Goal: Task Accomplishment & Management: Manage account settings

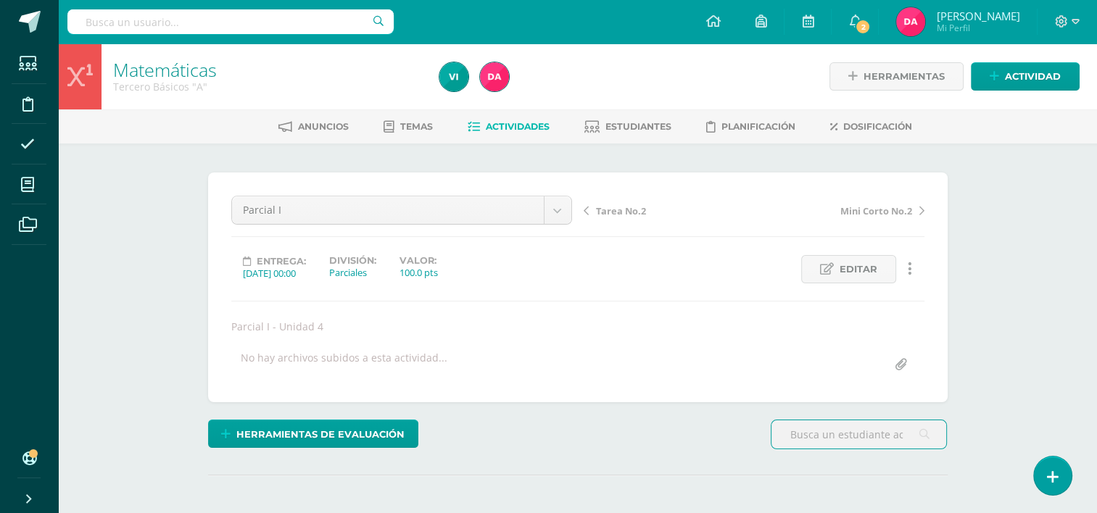
click at [491, 136] on link "Actividades" at bounding box center [509, 126] width 82 height 23
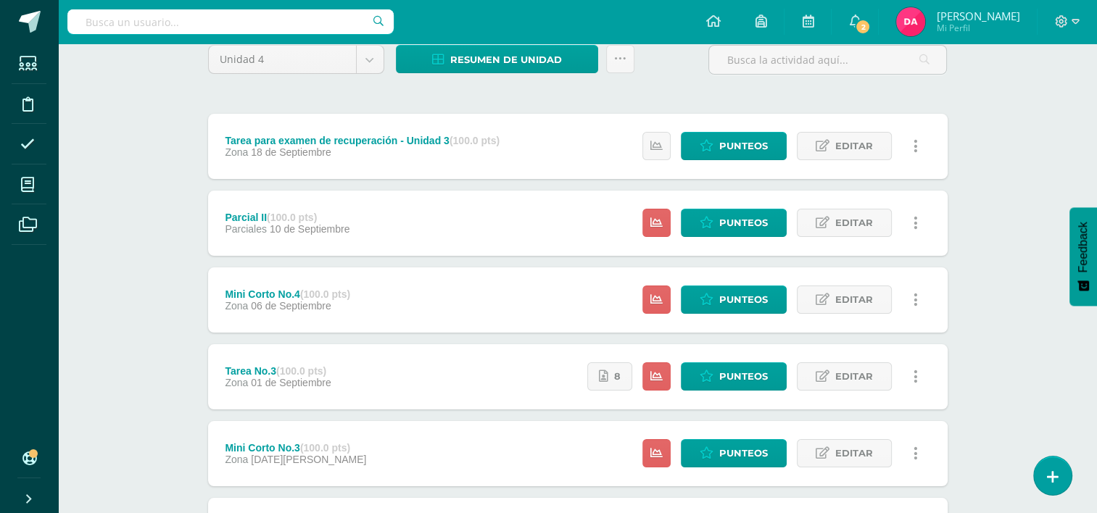
scroll to position [130, 0]
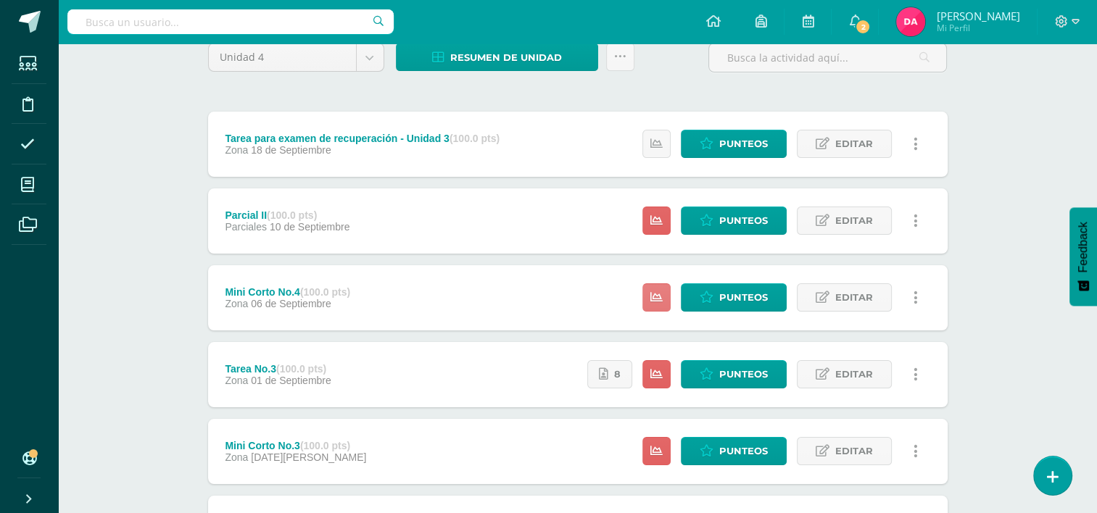
click at [663, 302] on icon at bounding box center [656, 297] width 12 height 12
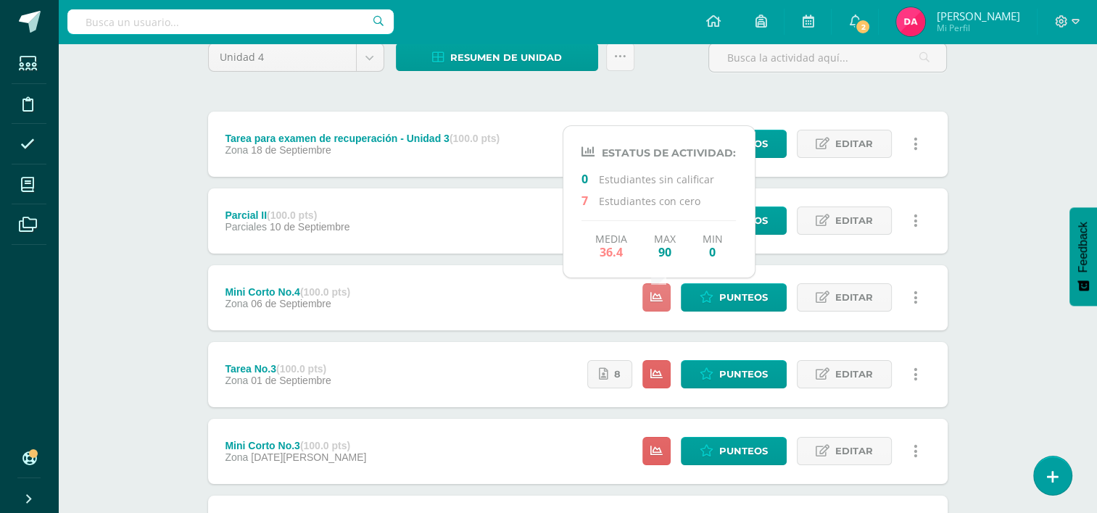
click at [663, 302] on icon at bounding box center [656, 297] width 12 height 12
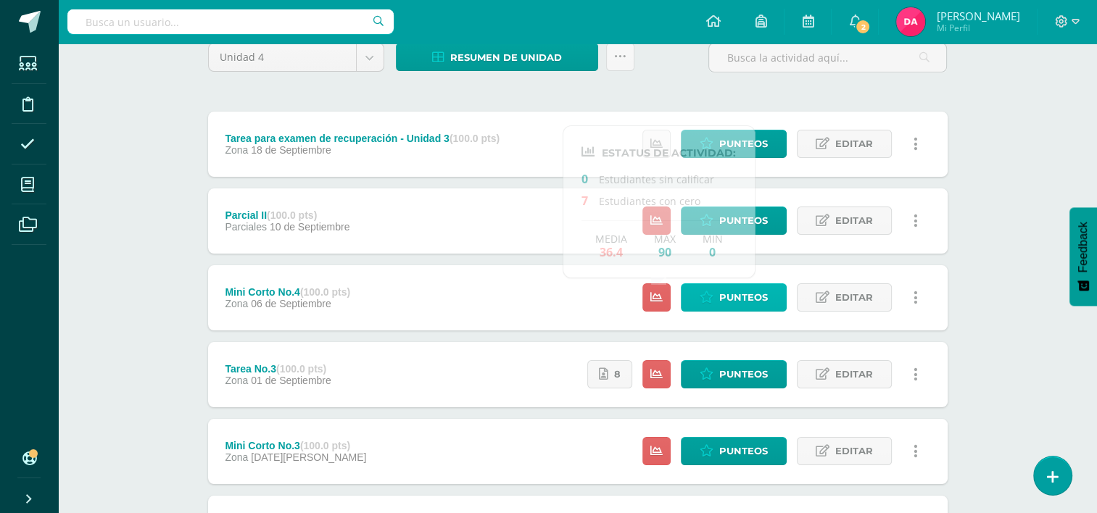
click at [734, 293] on span "Punteos" at bounding box center [743, 297] width 49 height 27
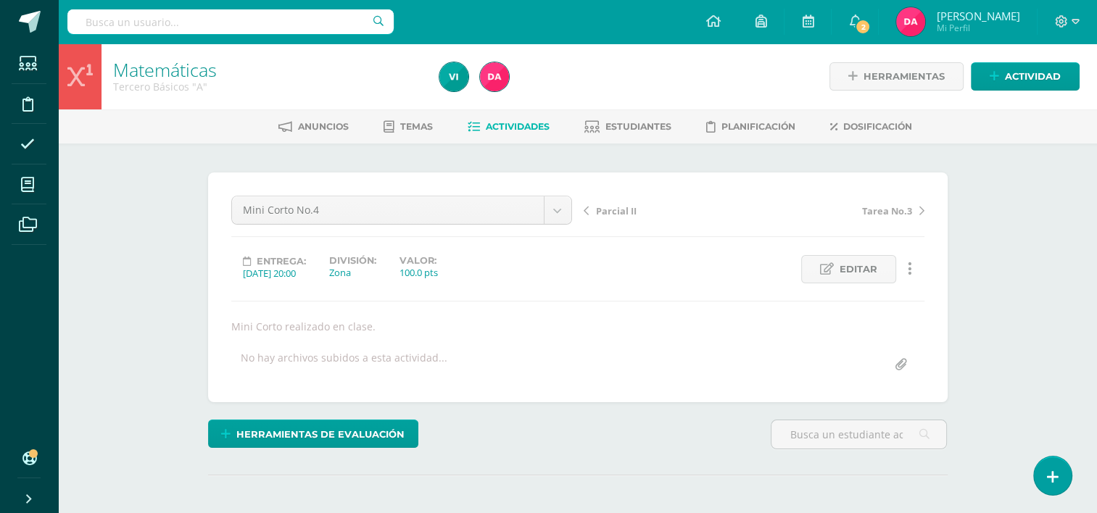
click at [486, 126] on span "Actividades" at bounding box center [518, 126] width 64 height 11
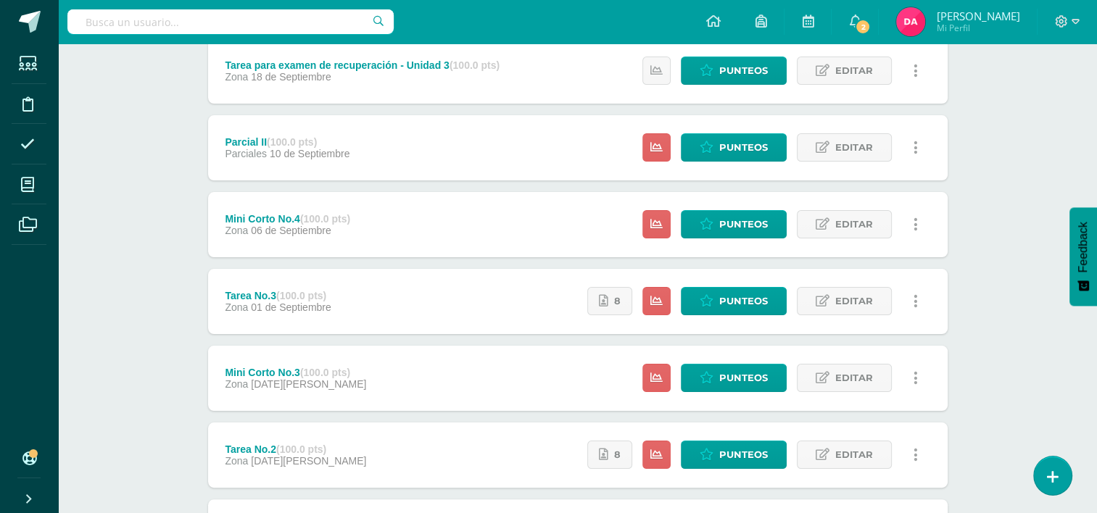
scroll to position [220, 0]
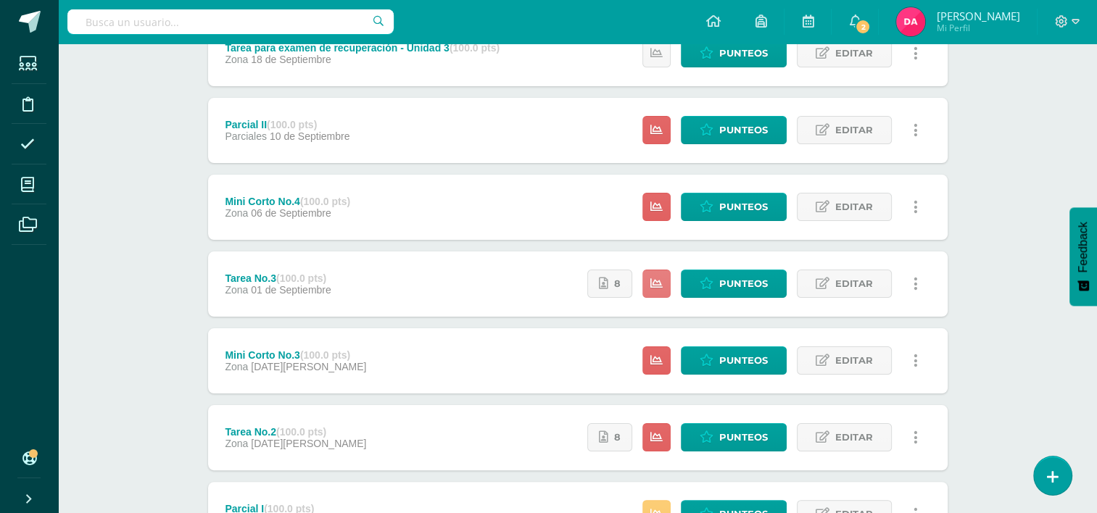
click at [666, 287] on link at bounding box center [656, 284] width 28 height 28
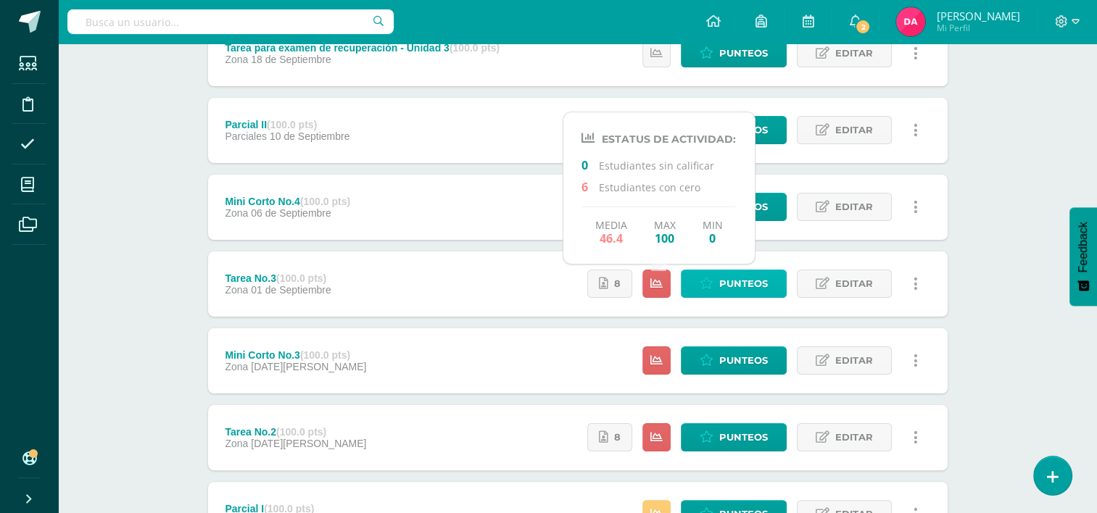
click at [706, 290] on link "Punteos" at bounding box center [734, 284] width 106 height 28
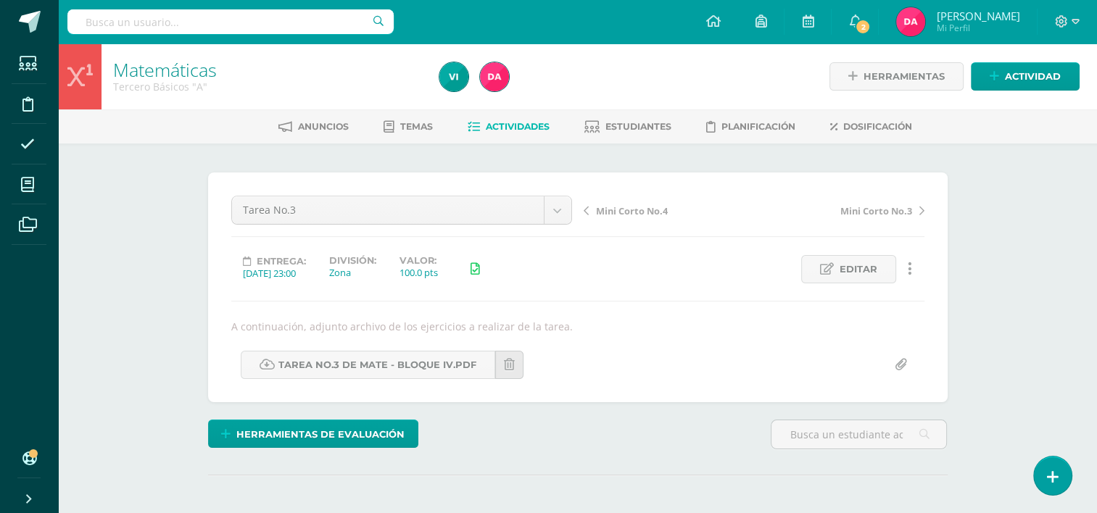
click at [505, 128] on span "Actividades" at bounding box center [518, 126] width 64 height 11
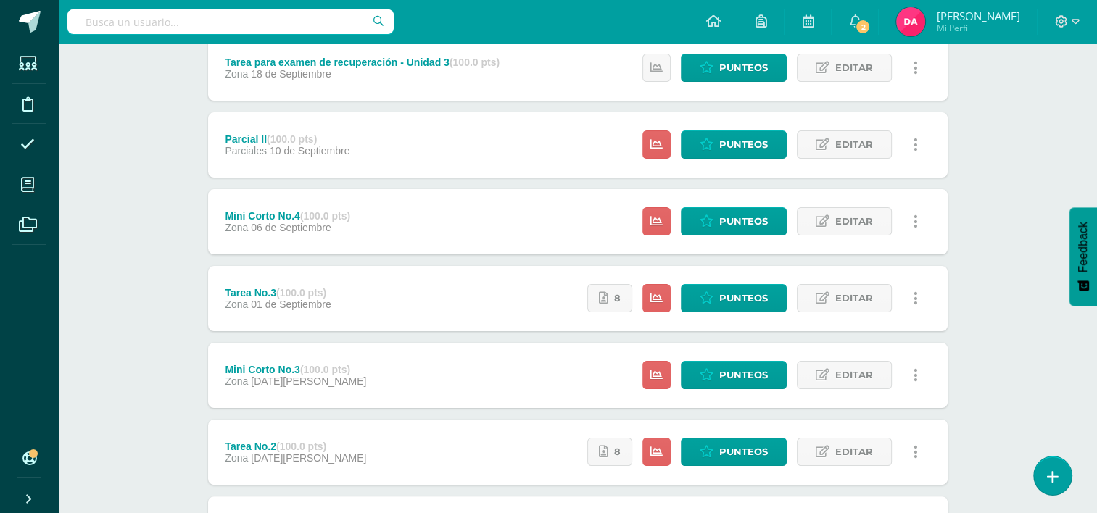
scroll to position [332, 0]
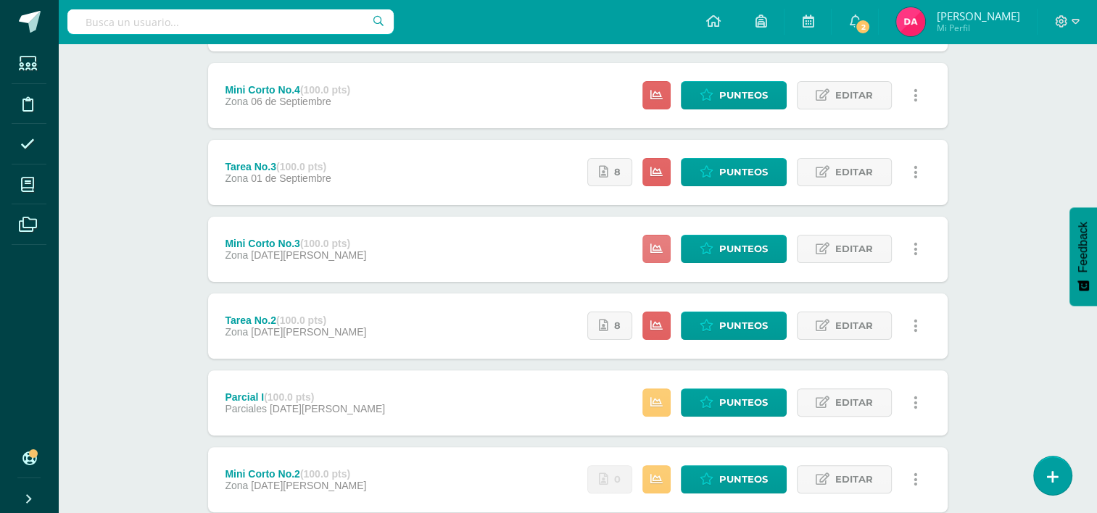
click at [663, 241] on link at bounding box center [656, 249] width 28 height 28
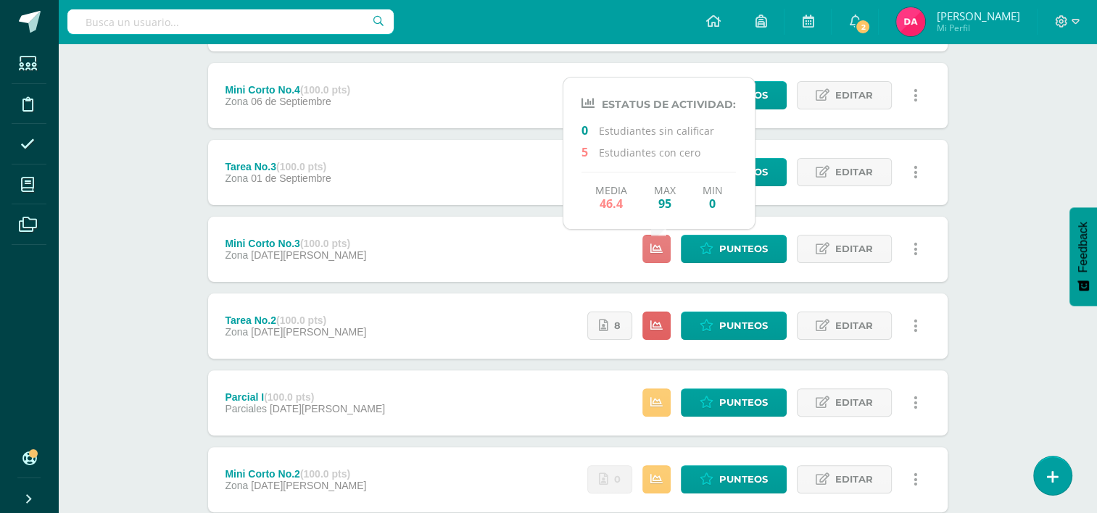
click at [663, 241] on link at bounding box center [656, 249] width 28 height 28
click at [705, 261] on link "Punteos" at bounding box center [734, 249] width 106 height 28
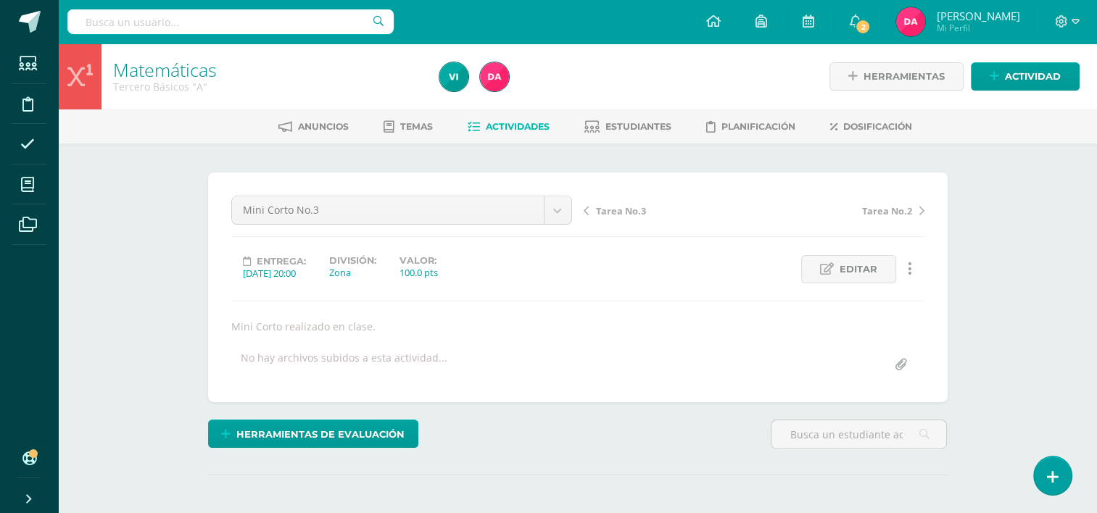
click at [495, 129] on span "Actividades" at bounding box center [518, 126] width 64 height 11
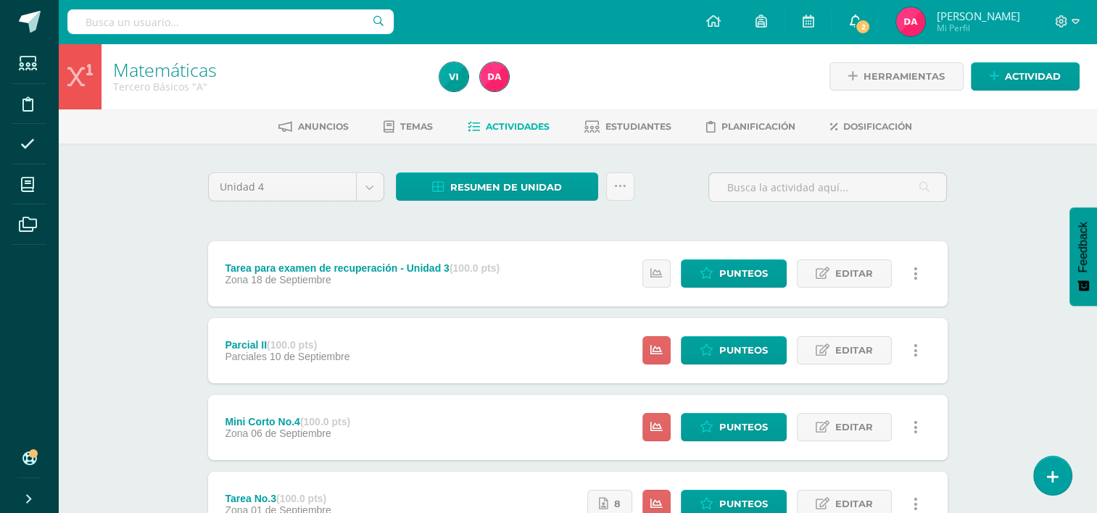
click at [878, 36] on link "2" at bounding box center [855, 22] width 46 height 44
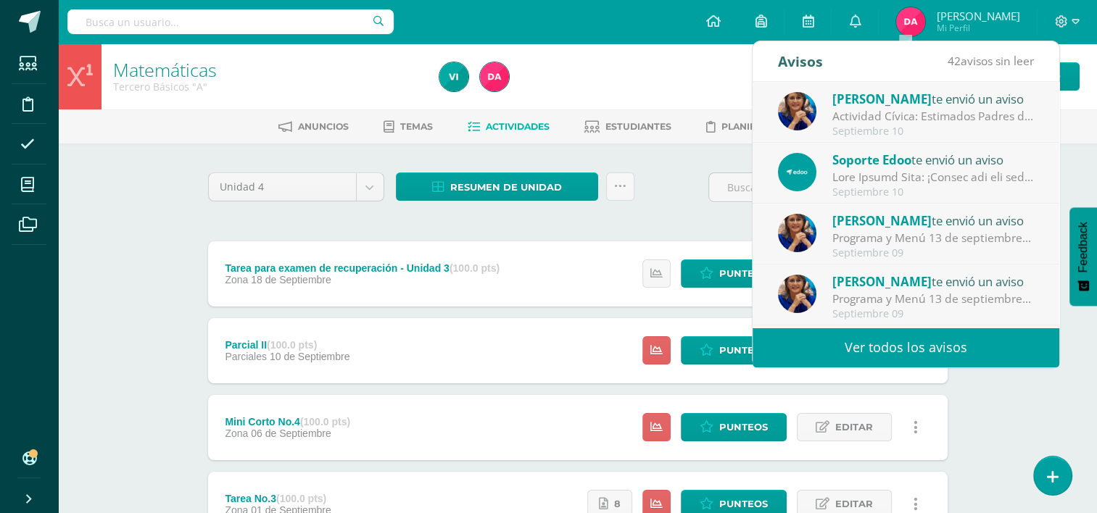
click at [913, 109] on div "Actividad Cívica: Estimados Padres de Familia: Deseamos que la paz y amor de la…" at bounding box center [933, 116] width 202 height 17
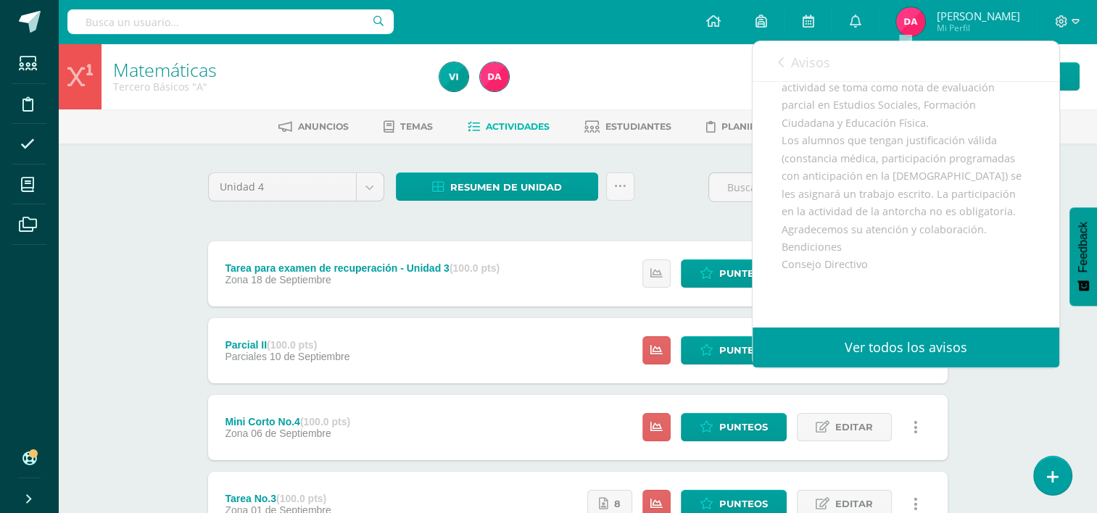
scroll to position [294, 0]
click at [782, 65] on icon at bounding box center [781, 63] width 6 height 12
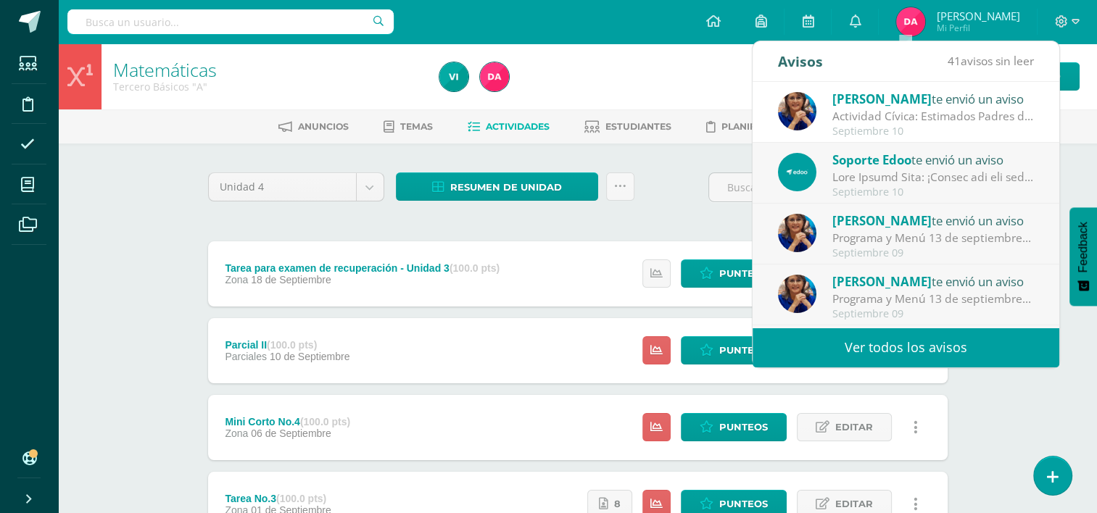
click at [871, 232] on div "Programa y Menú 13 de septiembre: Estimados Padres de Familia: enviamos adjunto…" at bounding box center [933, 238] width 202 height 17
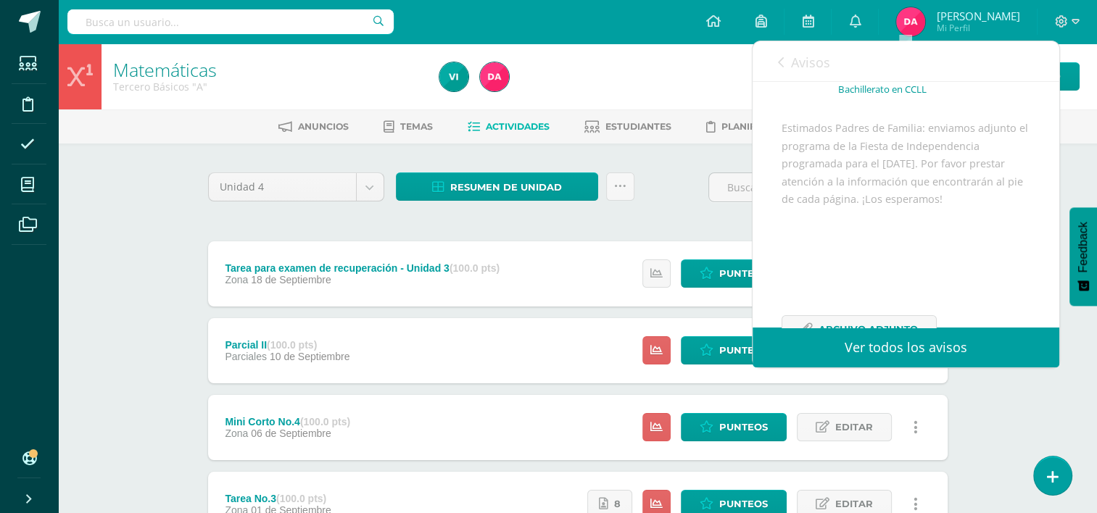
scroll to position [158, 0]
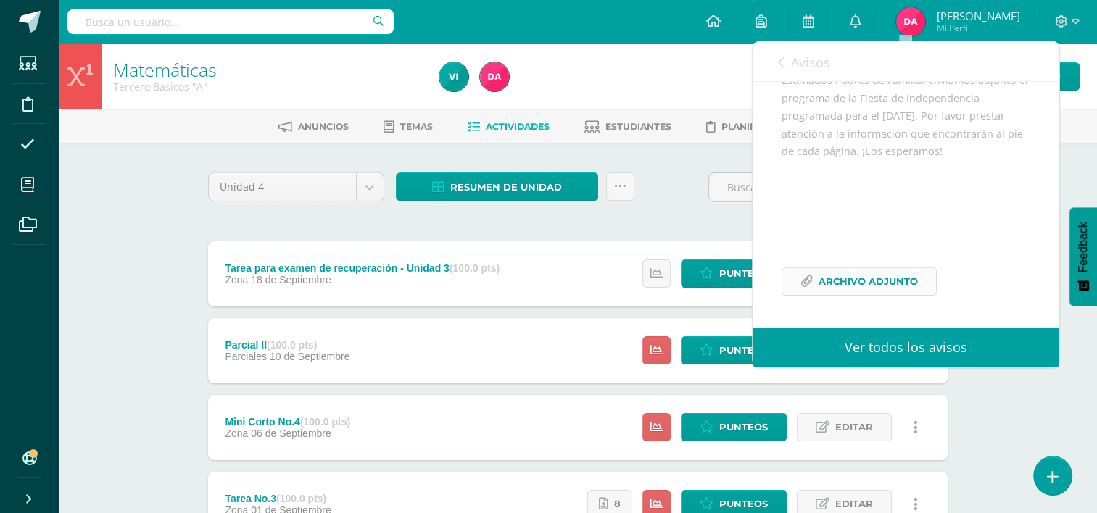
click at [874, 295] on span "Archivo Adjunto" at bounding box center [868, 281] width 99 height 27
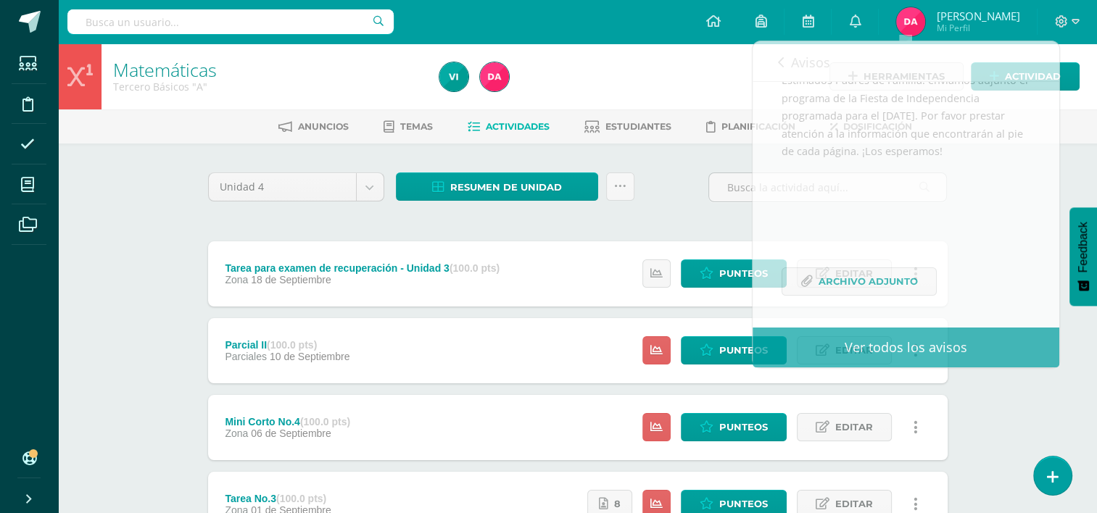
click at [511, 128] on span "Actividades" at bounding box center [518, 126] width 64 height 11
